Goal: Navigation & Orientation: Find specific page/section

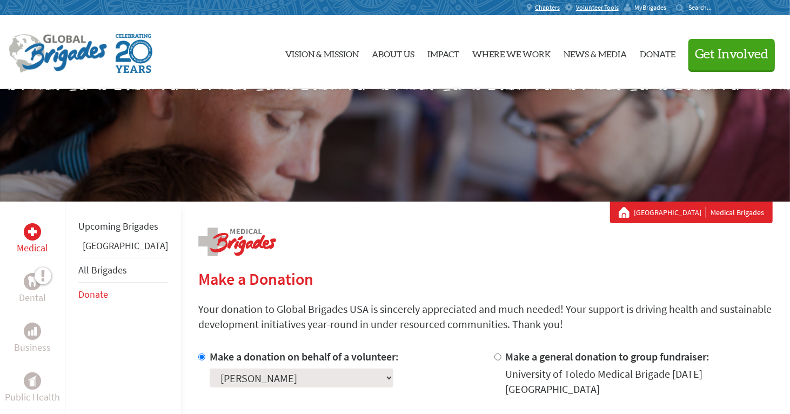
click at [647, 6] on span "MyBrigades" at bounding box center [650, 7] width 32 height 9
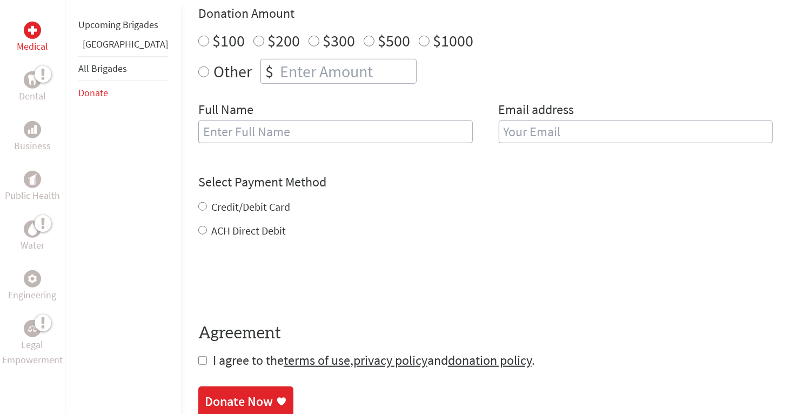
scroll to position [418, 0]
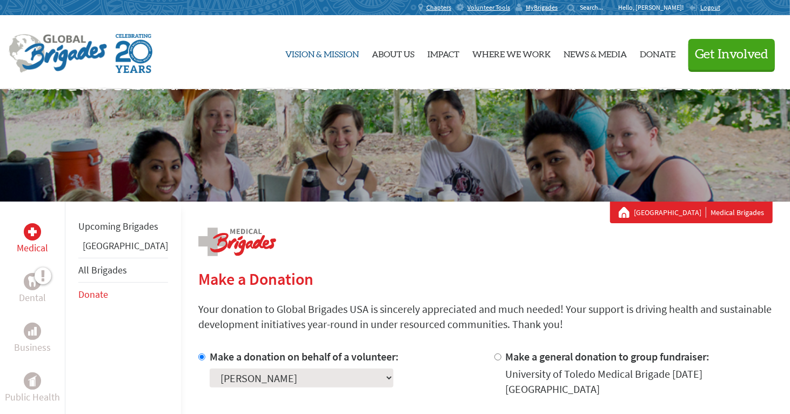
click at [317, 57] on link "Vision & Mission" at bounding box center [321, 52] width 73 height 56
